Goal: Information Seeking & Learning: Learn about a topic

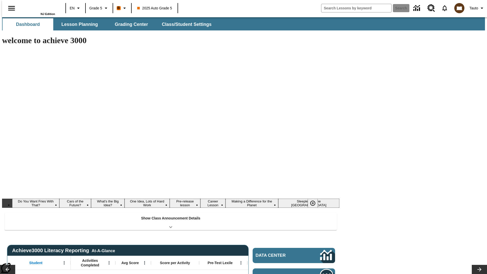
type input "-1"
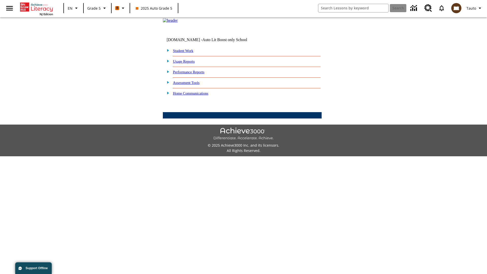
click at [194, 74] on link "Performance Reports" at bounding box center [188, 72] width 31 height 4
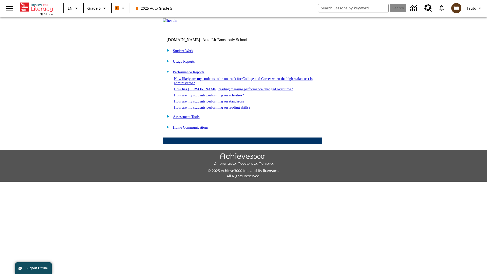
click at [230, 91] on link "How has [PERSON_NAME] reading measure performance changed over time?" at bounding box center [233, 89] width 119 height 4
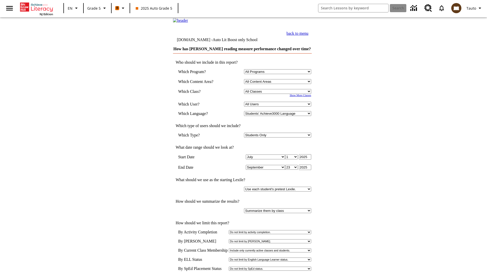
click at [278, 94] on select "Select a Class: All Classes 2025 Auto Grade 5 OL 2025 Auto Grade 6" at bounding box center [277, 91] width 67 height 5
select select "11133131"
